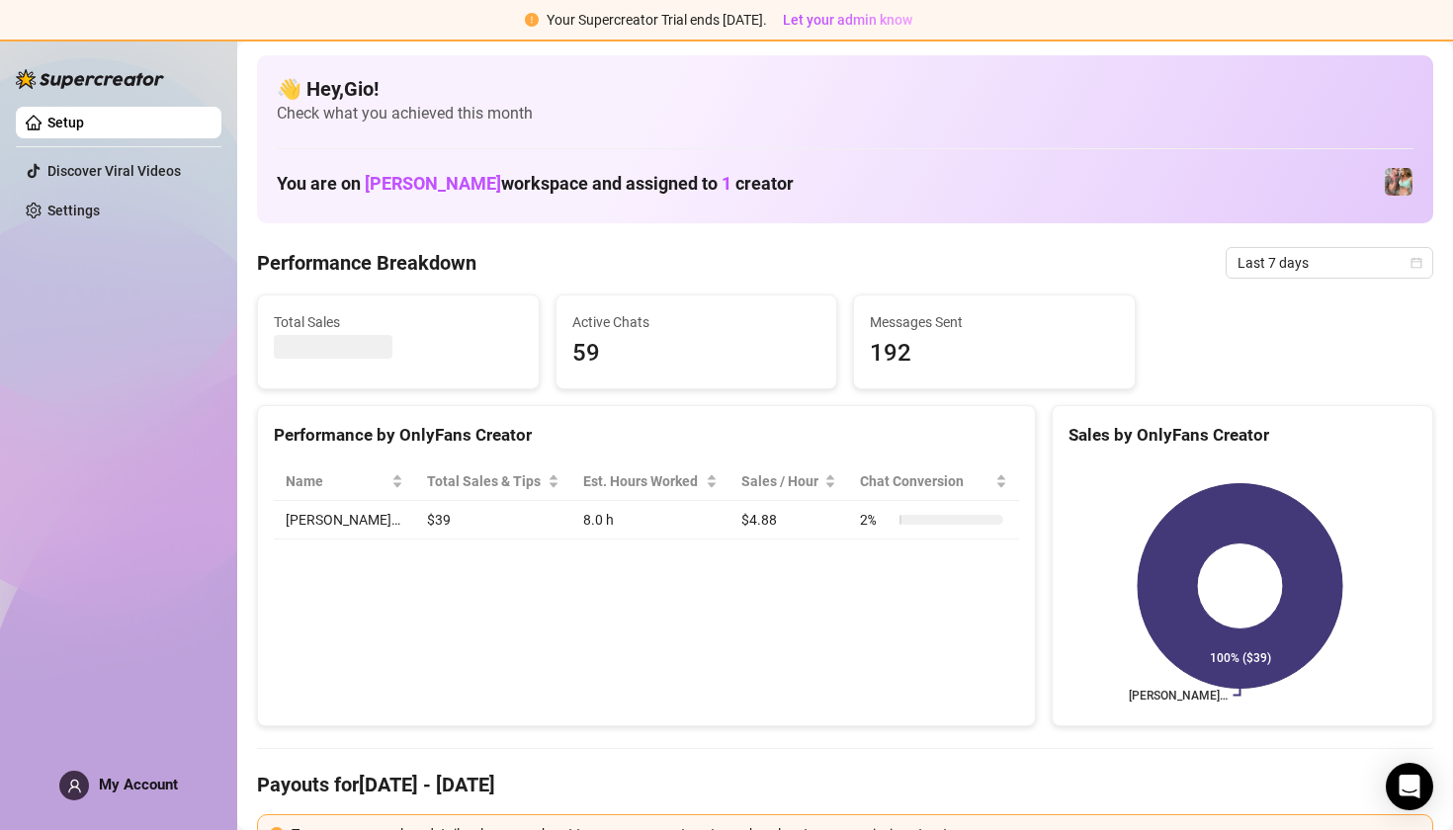
click at [144, 758] on span "My Account" at bounding box center [138, 785] width 79 height 18
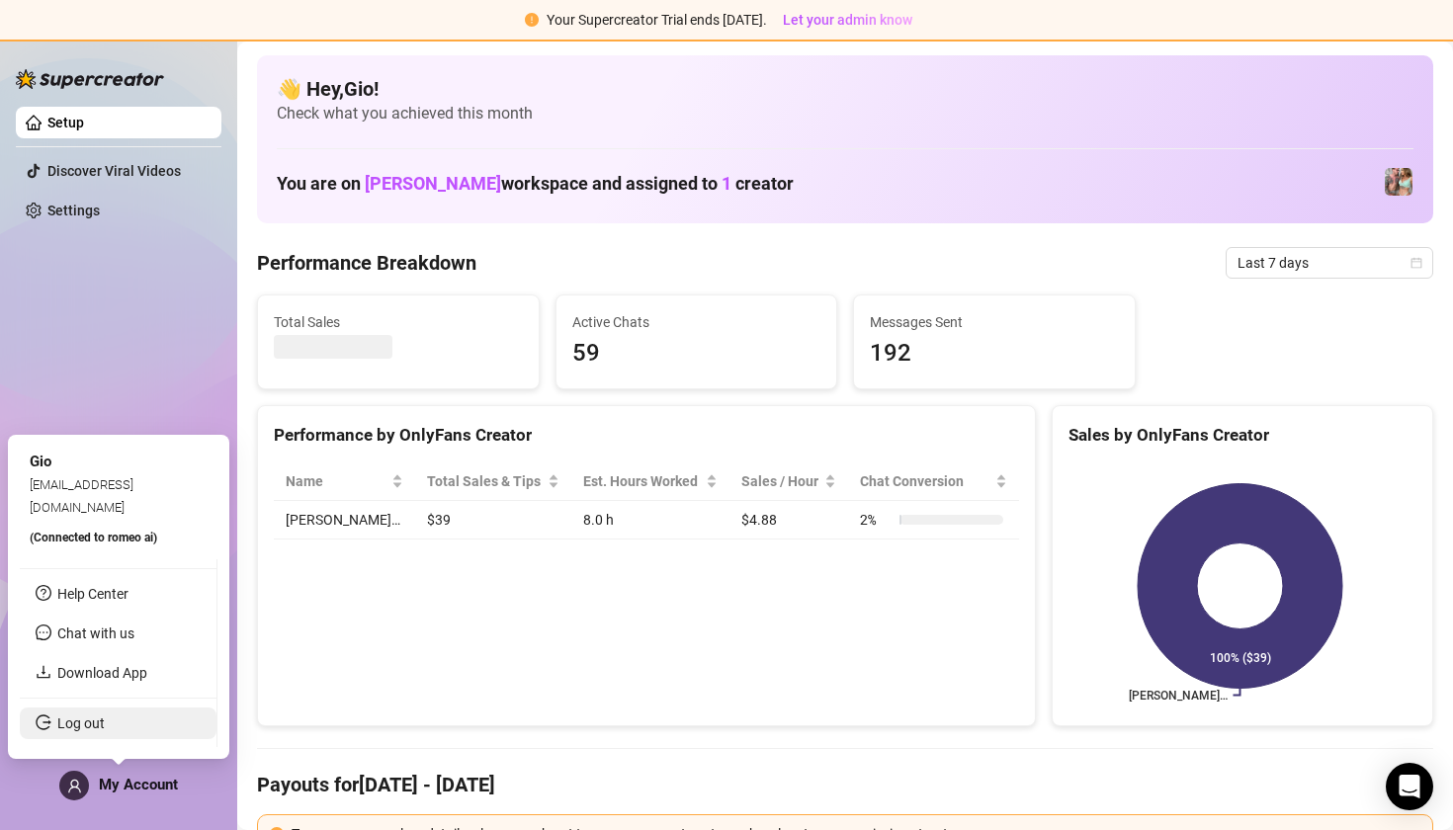
click at [97, 716] on link "Log out" at bounding box center [80, 724] width 47 height 16
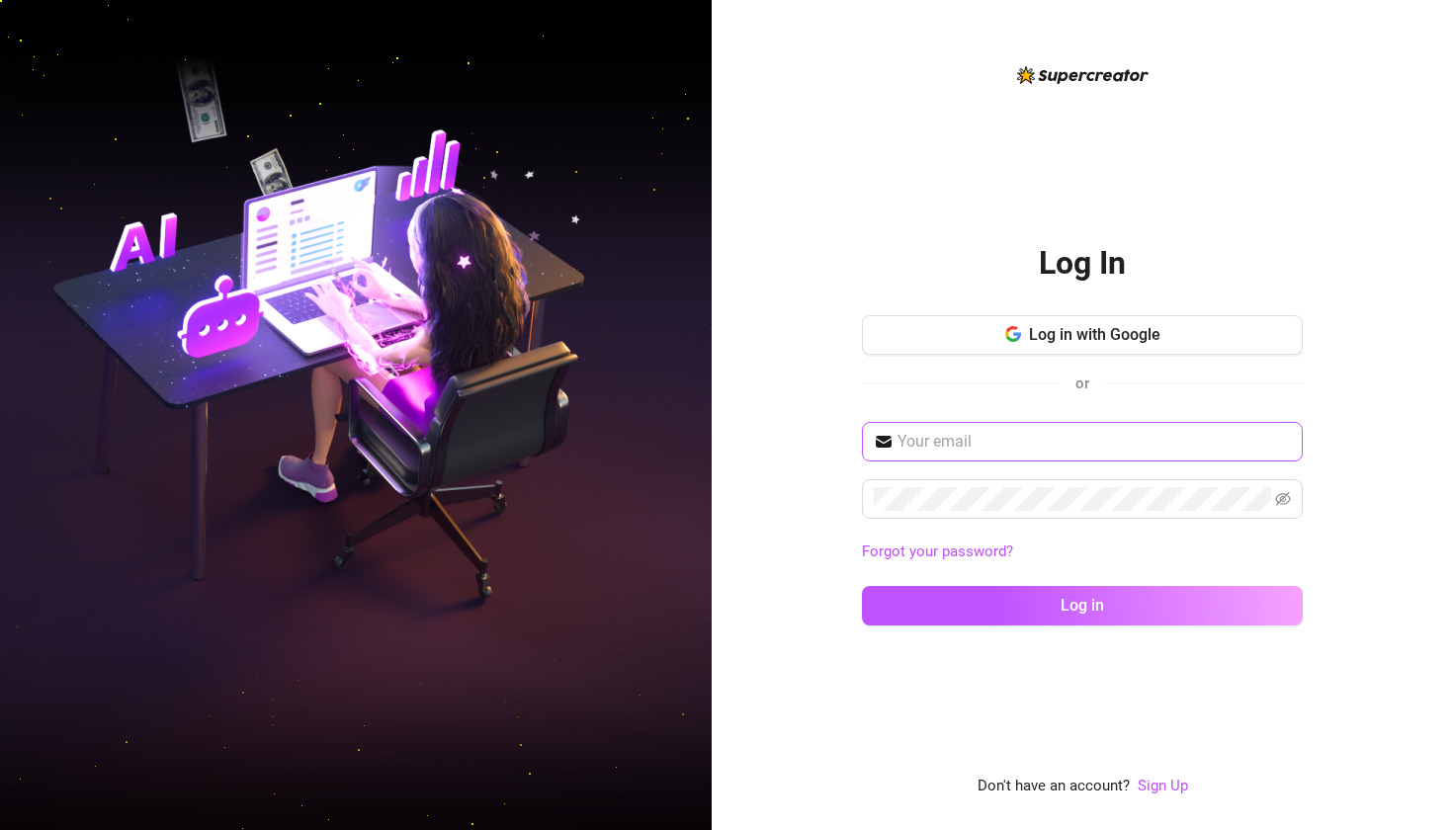
click at [1210, 432] on input "text" at bounding box center [1094, 442] width 393 height 24
click at [1136, 348] on button "Log in with Google" at bounding box center [1082, 335] width 441 height 40
